Goal: Task Accomplishment & Management: Manage account settings

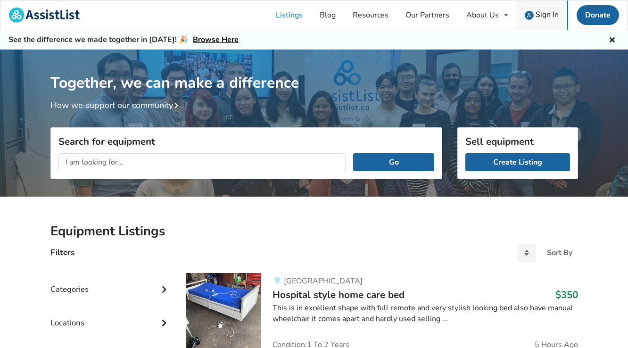
click at [543, 15] on span "Sign In" at bounding box center [546, 14] width 23 height 10
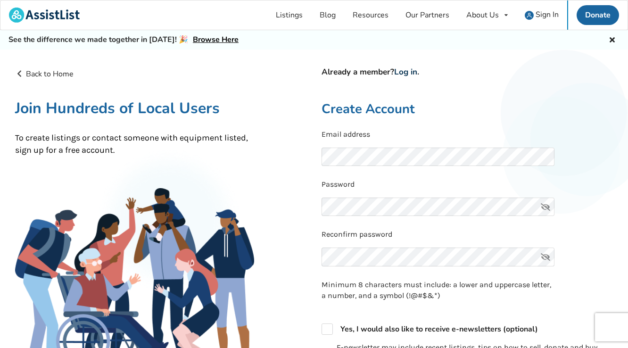
click at [405, 71] on link "Log in" at bounding box center [405, 71] width 23 height 11
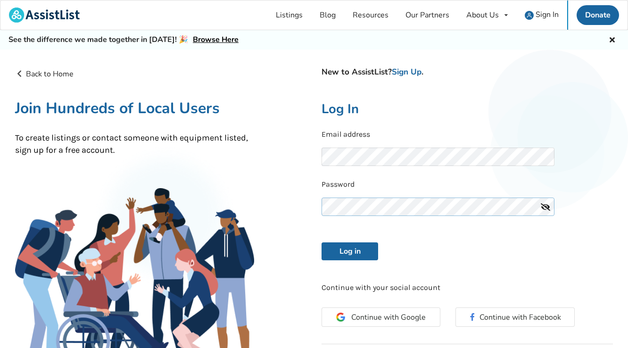
scroll to position [63, 0]
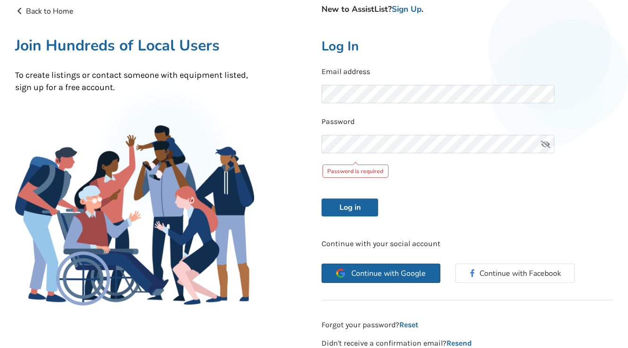
click at [394, 256] on div "Continue with Google Continue with Facebook" at bounding box center [467, 278] width 306 height 44
click at [375, 271] on span "Continue with Google" at bounding box center [388, 274] width 74 height 8
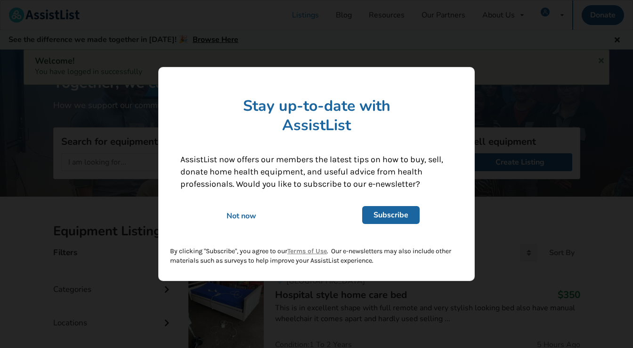
click at [247, 218] on div "Not now" at bounding box center [241, 216] width 135 height 10
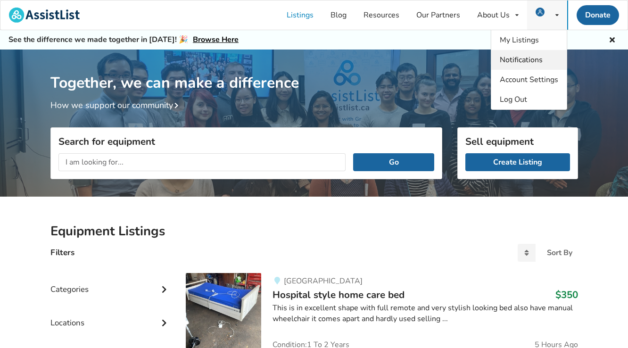
click at [520, 58] on span "Notifications" at bounding box center [520, 60] width 43 height 10
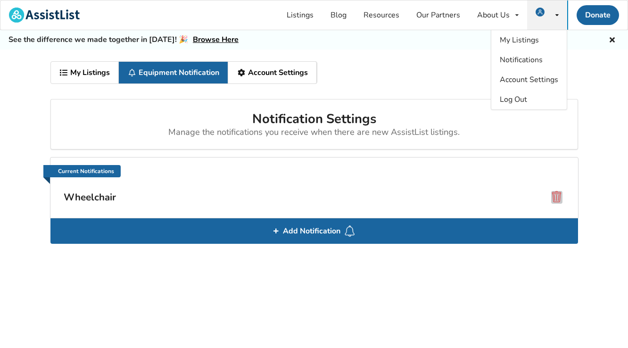
click at [558, 196] on span at bounding box center [556, 196] width 11 height 11
